Goal: Information Seeking & Learning: Learn about a topic

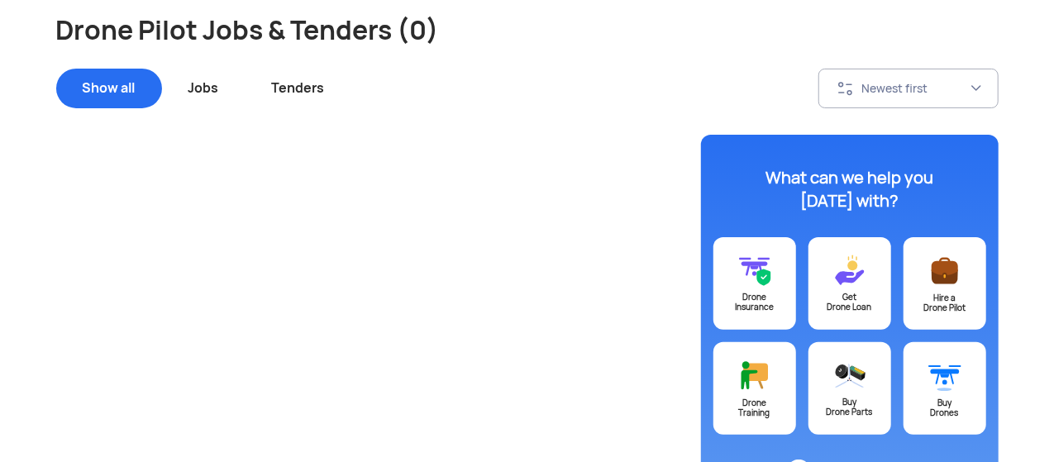
scroll to position [165, 0]
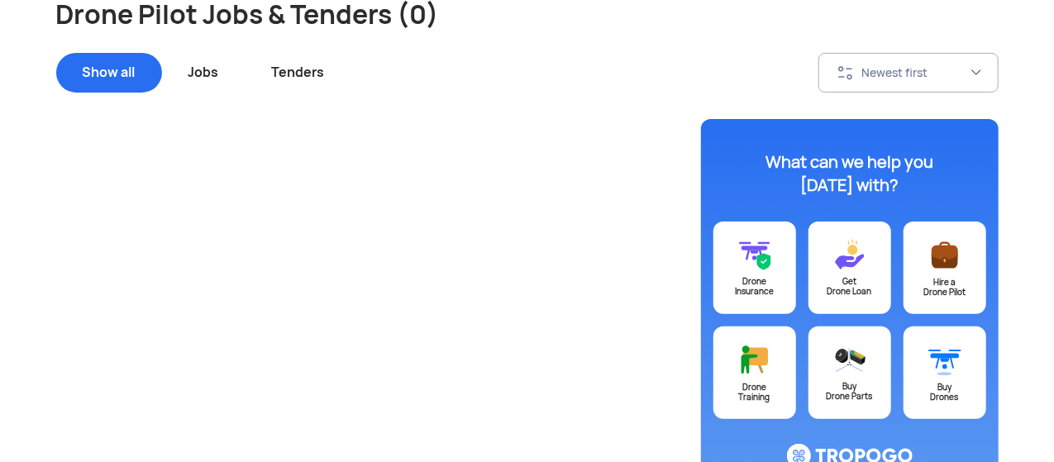
click at [191, 75] on div "Jobs" at bounding box center [204, 73] width 84 height 40
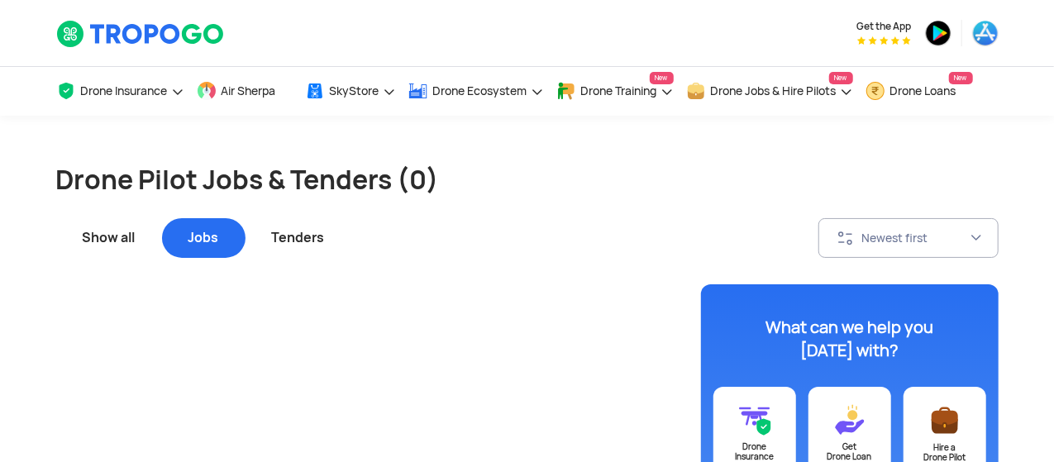
click at [309, 237] on div "Tenders" at bounding box center [299, 238] width 106 height 40
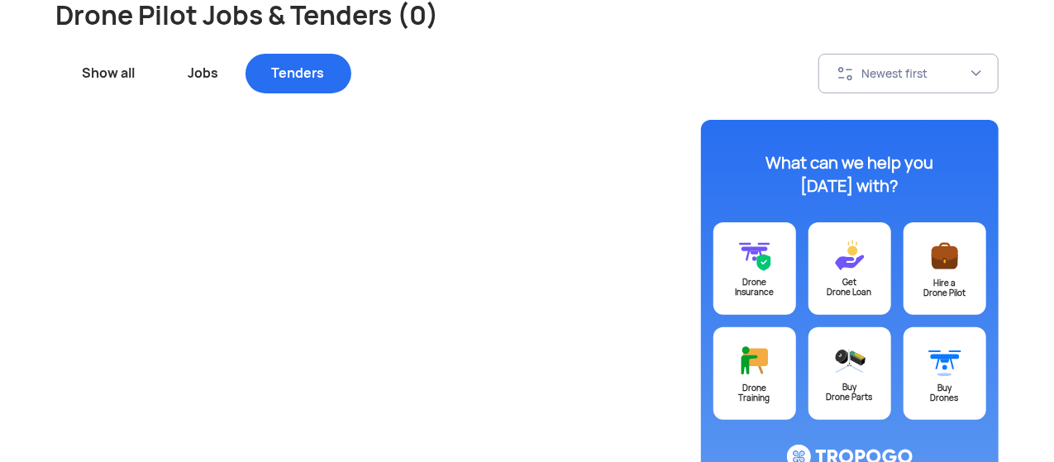
scroll to position [165, 0]
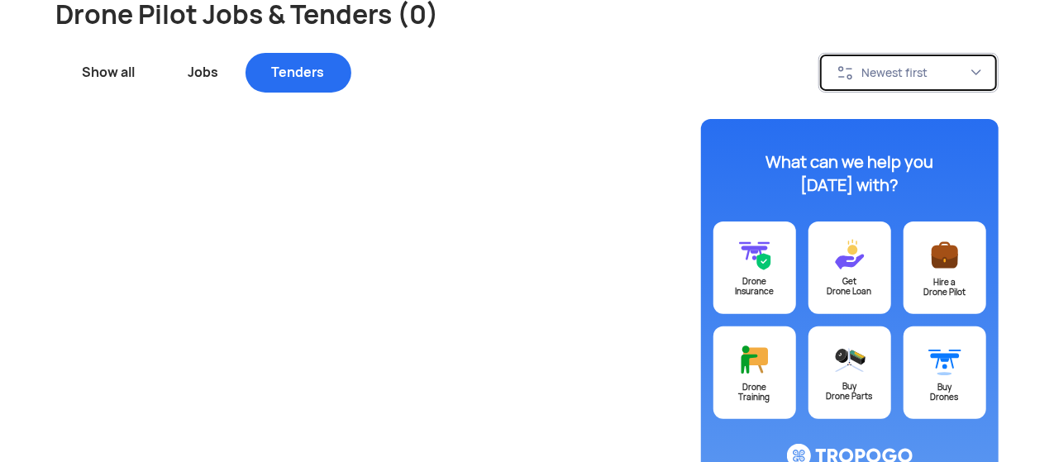
click at [898, 67] on div "Newest first" at bounding box center [915, 72] width 107 height 15
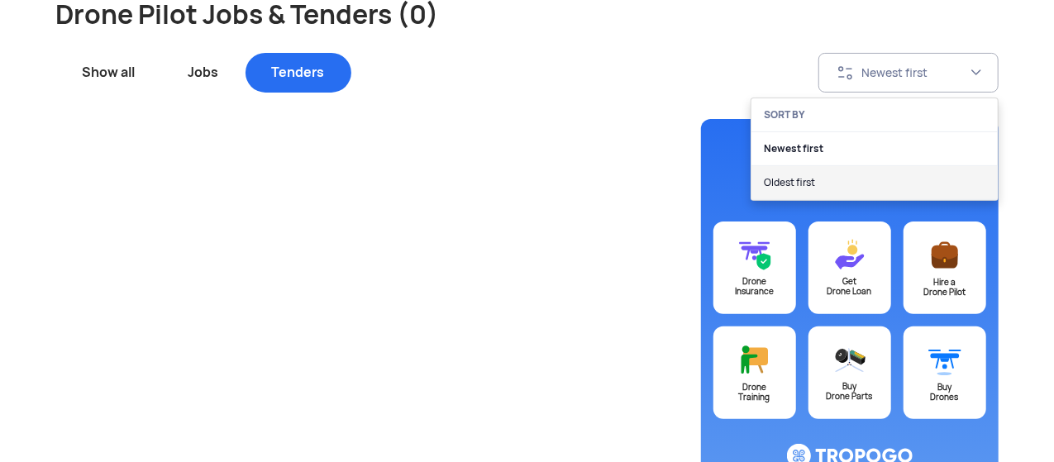
click at [793, 189] on link "Oldest first" at bounding box center [875, 183] width 246 height 34
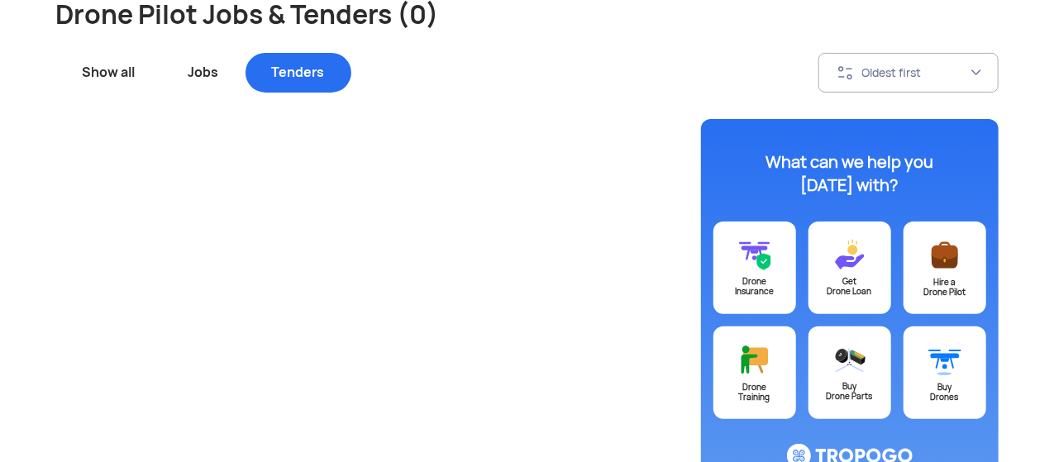
click at [479, 178] on div "What can we help you [DATE] with? Drone Insurance Get Drone Loan Hire a Drone P…" at bounding box center [527, 404] width 967 height 571
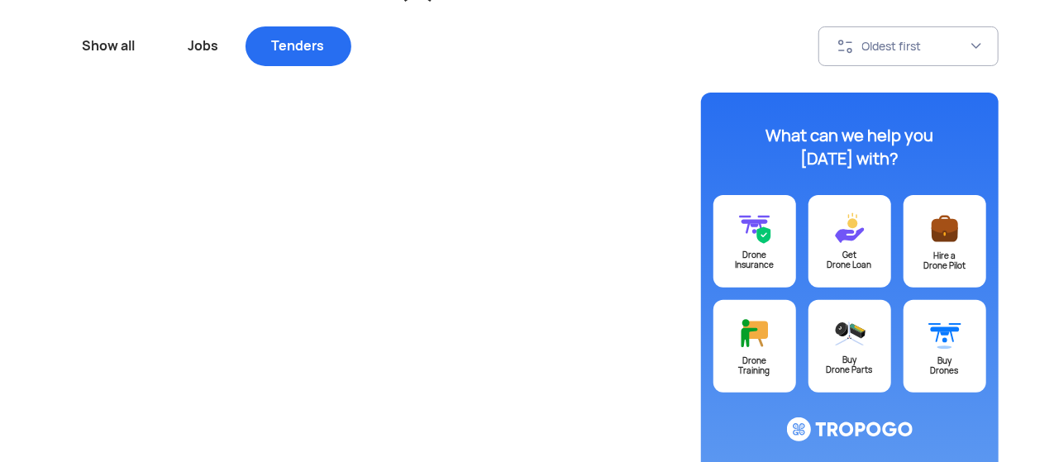
scroll to position [0, 0]
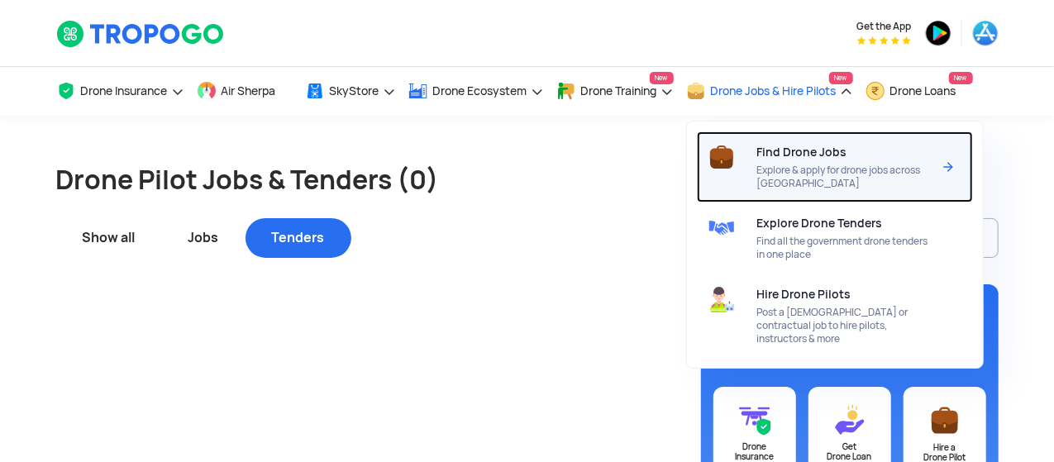
click at [812, 165] on span "Explore & apply for drone jobs across [GEOGRAPHIC_DATA]" at bounding box center [844, 177] width 174 height 26
